Goal: Task Accomplishment & Management: Complete application form

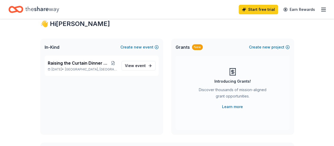
scroll to position [16, 0]
click at [140, 67] on span "event" at bounding box center [140, 65] width 11 height 4
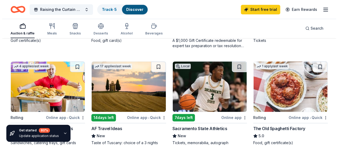
scroll to position [139, 0]
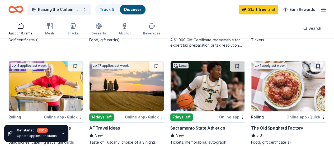
click at [251, 104] on img at bounding box center [288, 86] width 74 height 50
click at [75, 8] on span "Raising the Curtain Dinner Fundraiser" at bounding box center [59, 9] width 42 height 6
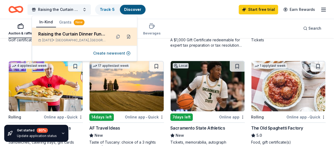
click at [129, 36] on button at bounding box center [128, 36] width 8 height 8
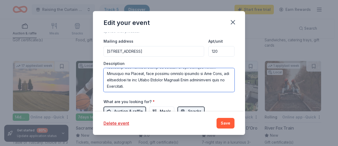
scroll to position [120, 0]
drag, startPoint x: 107, startPoint y: 71, endPoint x: 190, endPoint y: 101, distance: 87.8
click at [190, 101] on div "Event name * Raising the Curtain Dinner Fundraiser 37 /100 Event website www.mm…" at bounding box center [169, 33] width 131 height 245
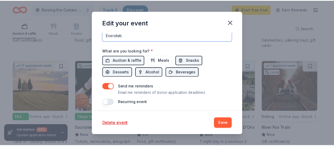
scroll to position [206, 0]
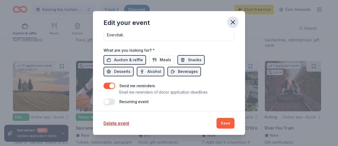
click at [234, 22] on icon "button" at bounding box center [232, 21] width 7 height 7
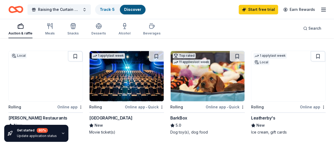
scroll to position [353, 0]
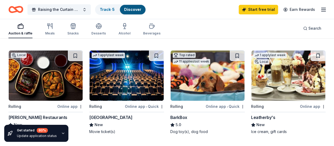
click at [251, 80] on img at bounding box center [288, 75] width 74 height 50
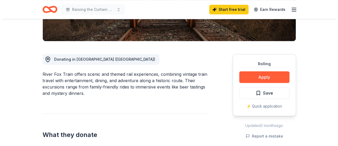
scroll to position [121, 0]
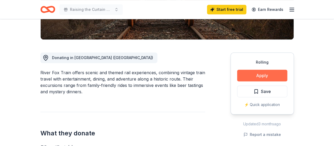
click at [247, 74] on button "Apply" at bounding box center [262, 75] width 50 height 12
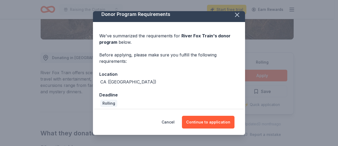
scroll to position [8, 0]
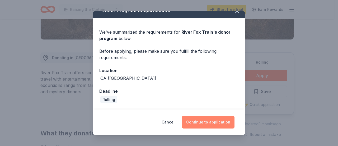
click at [211, 122] on button "Continue to application" at bounding box center [208, 121] width 53 height 13
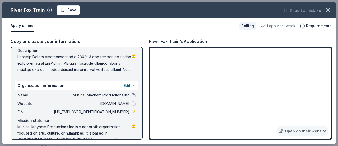
scroll to position [65, 0]
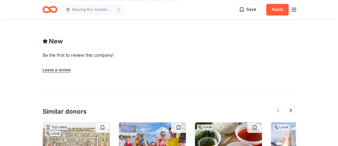
scroll to position [292, 0]
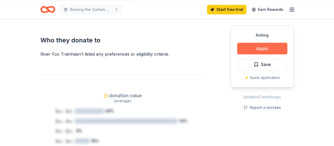
click at [250, 46] on button "Apply" at bounding box center [262, 49] width 50 height 12
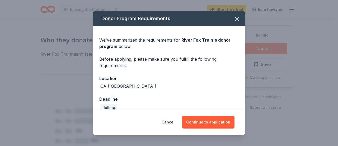
click at [250, 46] on div "Donor Program Requirements We've summarized the requirements for River Fox Trai…" at bounding box center [169, 73] width 338 height 146
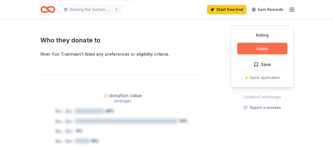
click at [251, 49] on button "Apply" at bounding box center [262, 49] width 50 height 12
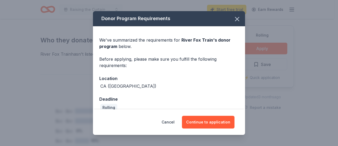
scroll to position [8, 0]
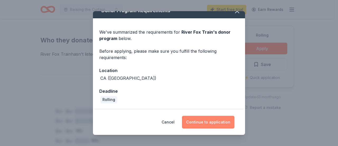
click at [201, 124] on button "Continue to application" at bounding box center [208, 121] width 53 height 13
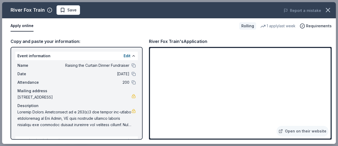
click at [25, 25] on button "Apply online" at bounding box center [22, 25] width 23 height 11
click at [305, 26] on icon "button" at bounding box center [302, 25] width 5 height 5
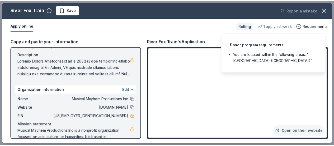
scroll to position [65, 0]
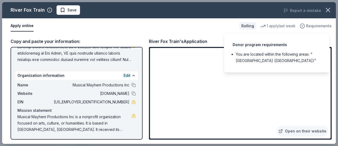
click at [303, 26] on icon "button" at bounding box center [302, 25] width 5 height 5
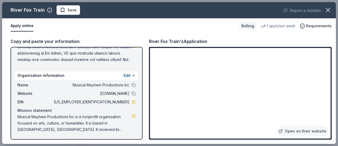
click at [25, 26] on button "Apply online" at bounding box center [22, 25] width 23 height 11
click at [132, 85] on button at bounding box center [134, 85] width 4 height 4
click at [326, 9] on icon "button" at bounding box center [327, 9] width 7 height 7
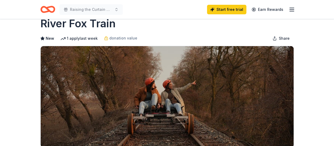
scroll to position [0, 0]
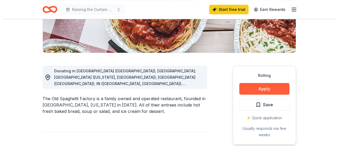
scroll to position [108, 0]
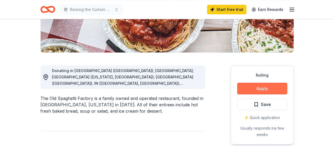
click at [253, 88] on button "Apply" at bounding box center [262, 88] width 50 height 12
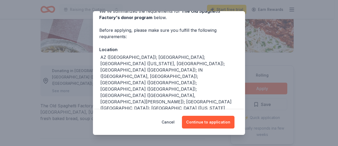
scroll to position [40, 0]
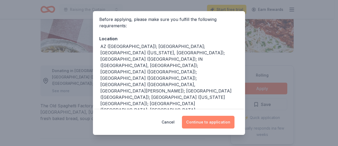
click at [203, 122] on button "Continue to application" at bounding box center [208, 121] width 53 height 13
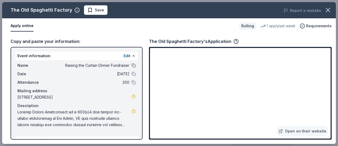
click at [132, 64] on button at bounding box center [134, 65] width 4 height 4
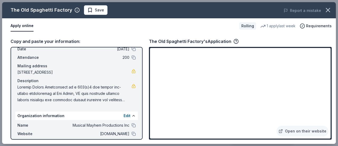
scroll to position [24, 0]
click at [79, 96] on span at bounding box center [74, 93] width 114 height 19
drag, startPoint x: 19, startPoint y: 88, endPoint x: 31, endPoint y: 94, distance: 13.4
click at [31, 94] on span at bounding box center [74, 93] width 114 height 19
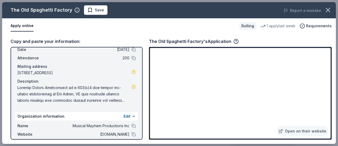
scroll to position [0, 0]
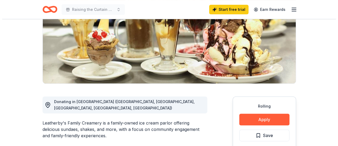
scroll to position [93, 0]
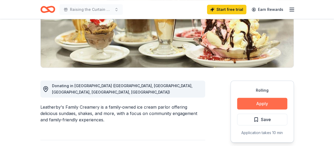
click at [249, 102] on button "Apply" at bounding box center [262, 103] width 50 height 12
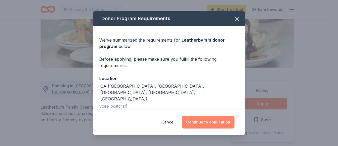
click at [210, 123] on button "Continue to application" at bounding box center [208, 121] width 53 height 13
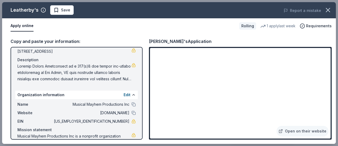
scroll to position [65, 0]
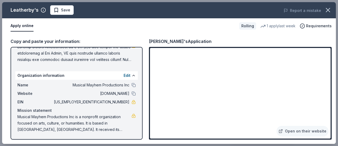
drag, startPoint x: 18, startPoint y: 115, endPoint x: 54, endPoint y: 126, distance: 37.5
click at [54, 126] on span "Musical Mayhem Productions Inc is a nonprofit organization focused on arts, cul…" at bounding box center [74, 122] width 114 height 19
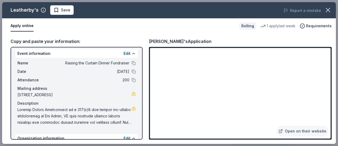
scroll to position [0, 0]
